Goal: Task Accomplishment & Management: Use online tool/utility

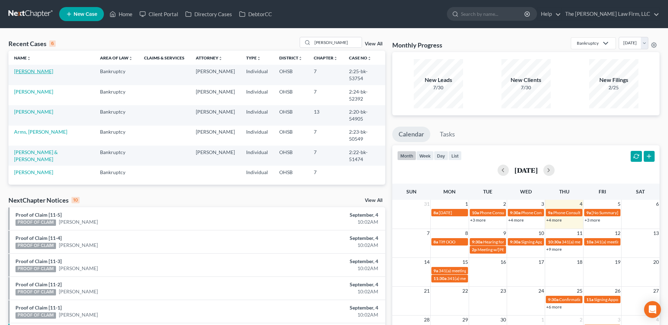
click at [31, 68] on link "[PERSON_NAME]" at bounding box center [33, 71] width 39 height 6
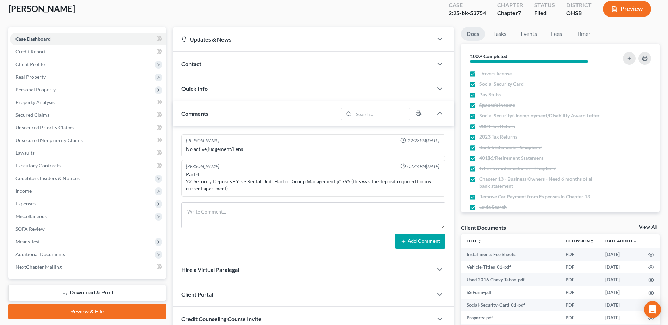
scroll to position [106, 0]
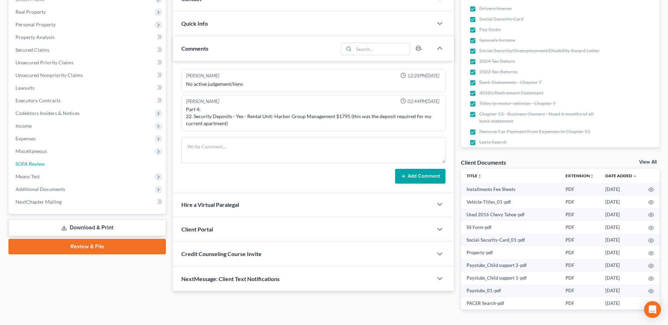
click at [30, 161] on span "SOFA Review" at bounding box center [29, 164] width 29 height 6
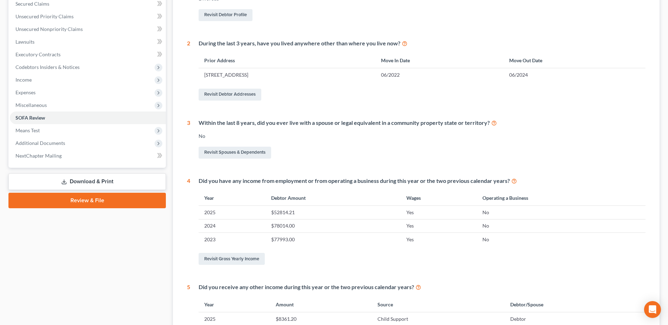
scroll to position [36, 0]
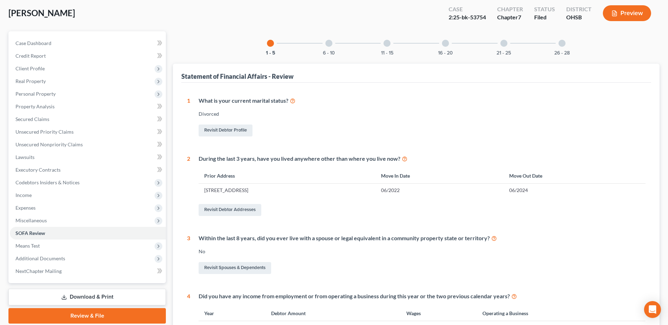
click at [331, 48] on div "6 - 10" at bounding box center [329, 43] width 24 height 24
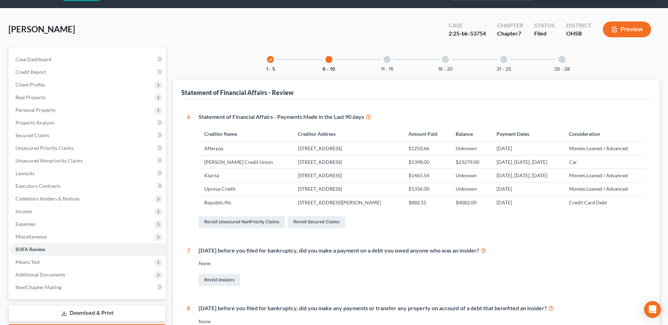
scroll to position [0, 0]
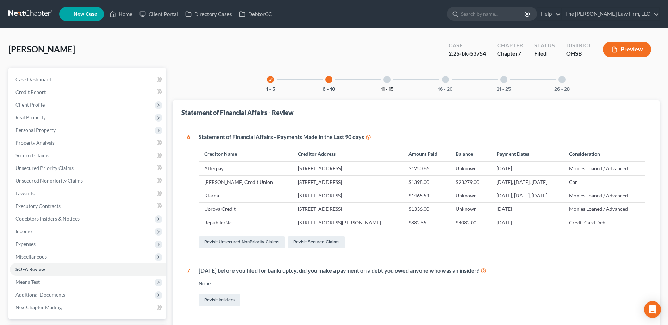
click at [387, 89] on button "11 - 15" at bounding box center [387, 89] width 12 height 5
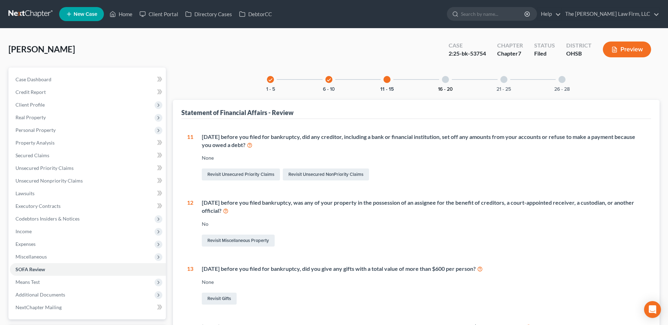
click at [438, 88] on button "16 - 20" at bounding box center [445, 89] width 15 height 5
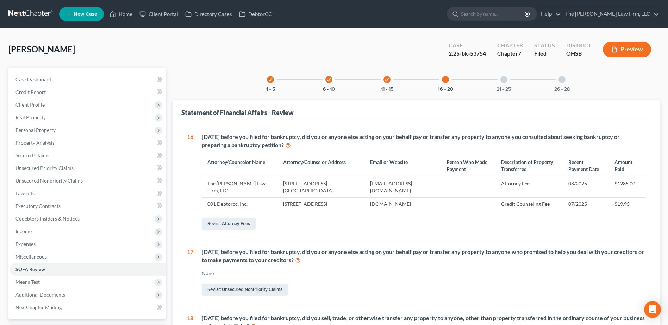
click at [43, 14] on link at bounding box center [30, 14] width 45 height 13
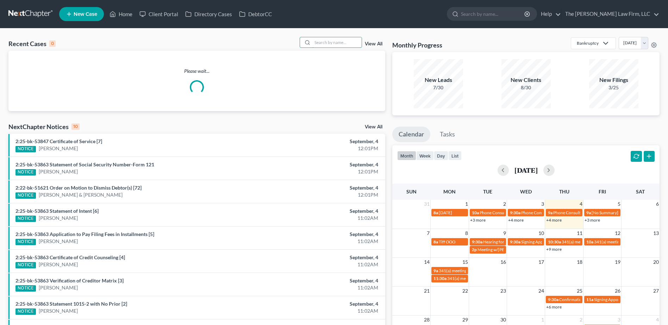
click at [329, 43] on input "search" at bounding box center [336, 42] width 49 height 10
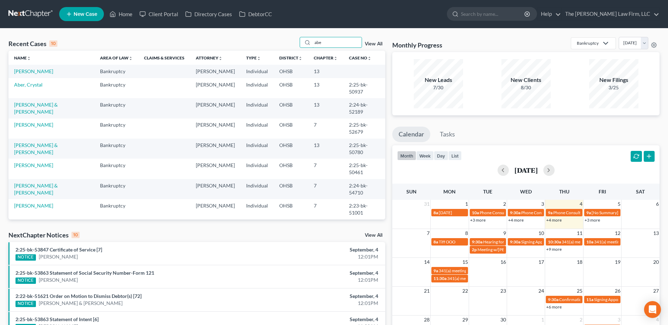
type input "abe"
click at [29, 68] on link "Ferguson, Abel" at bounding box center [33, 71] width 39 height 6
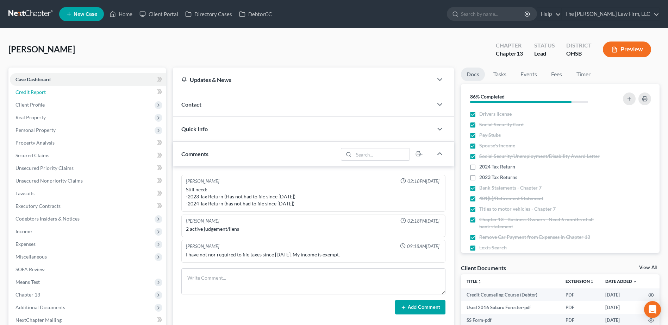
click at [27, 93] on span "Credit Report" at bounding box center [30, 92] width 30 height 6
